Goal: Task Accomplishment & Management: Complete application form

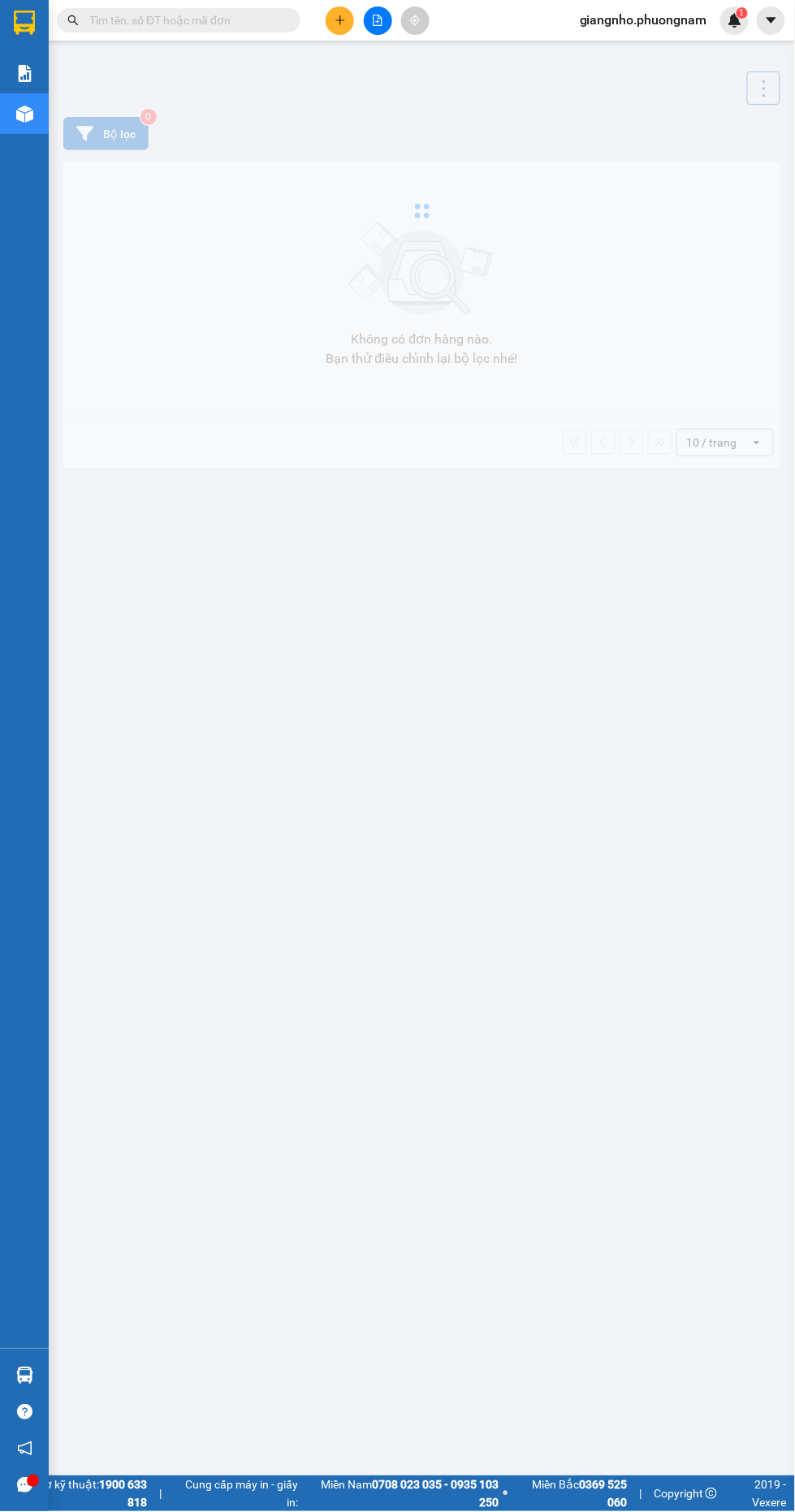
click at [246, 21] on input "text" at bounding box center [185, 20] width 192 height 18
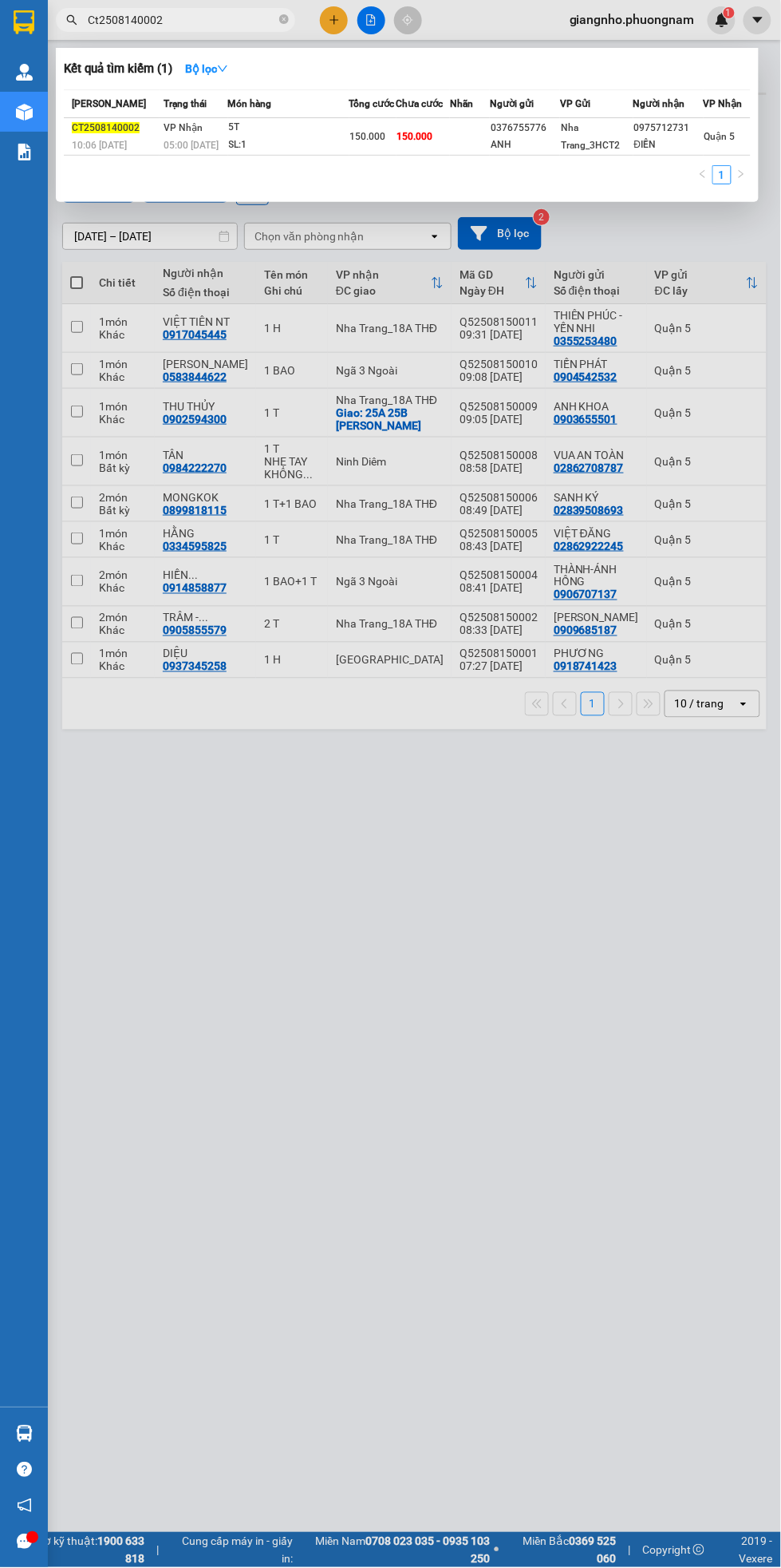
type input "Ct2508140002"
click at [663, 128] on div "0975712731" at bounding box center [668, 128] width 69 height 17
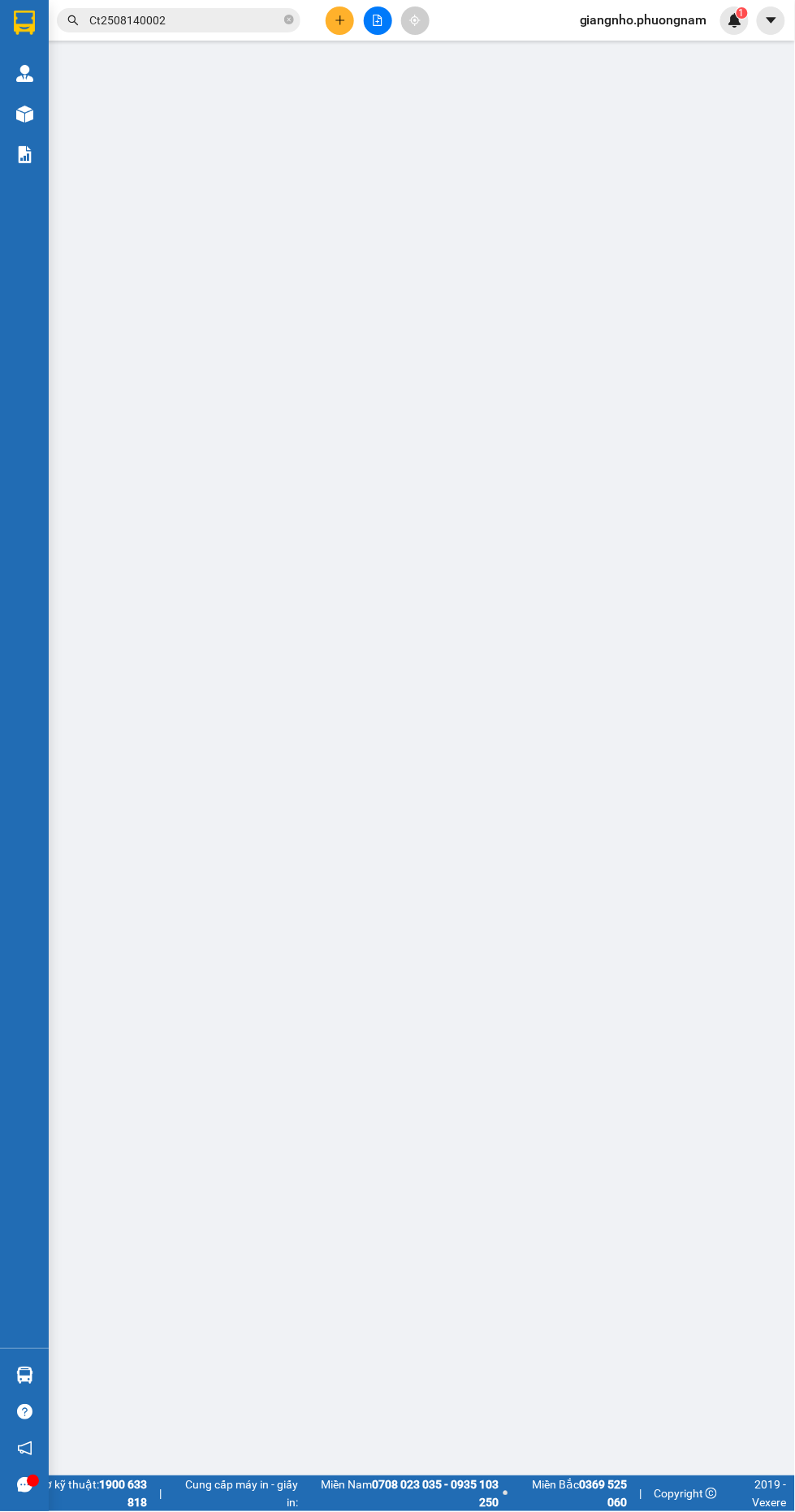
type input "0376755776"
type input "ANH"
type input "0975712731"
type input "ĐIỀN"
type input "150.000"
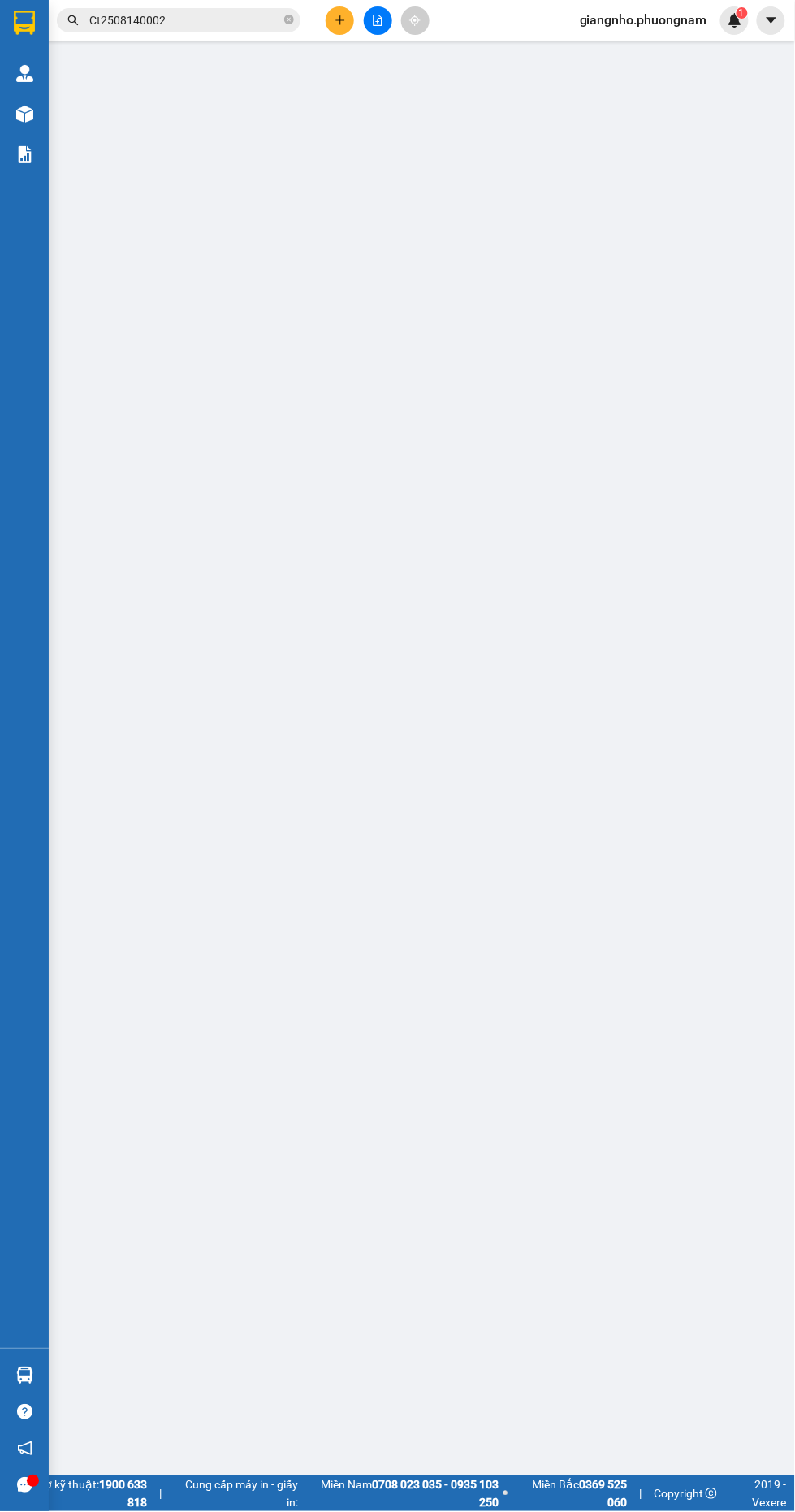
type input "150.000"
